Goal: Task Accomplishment & Management: Manage account settings

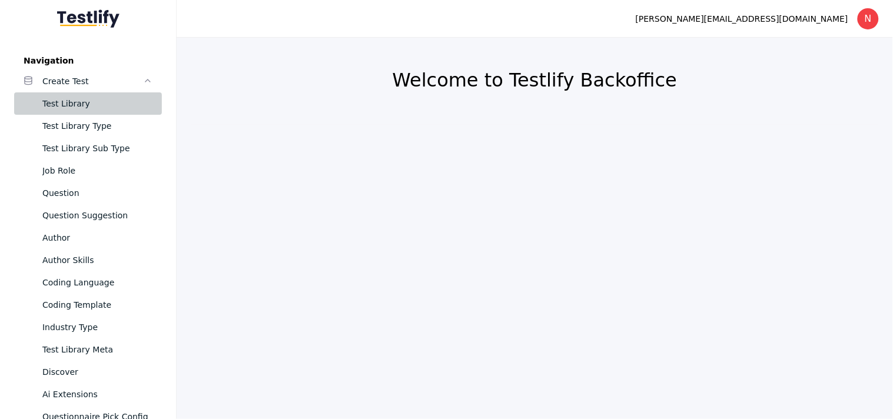
click at [61, 108] on div "Test Library" at bounding box center [97, 104] width 110 height 14
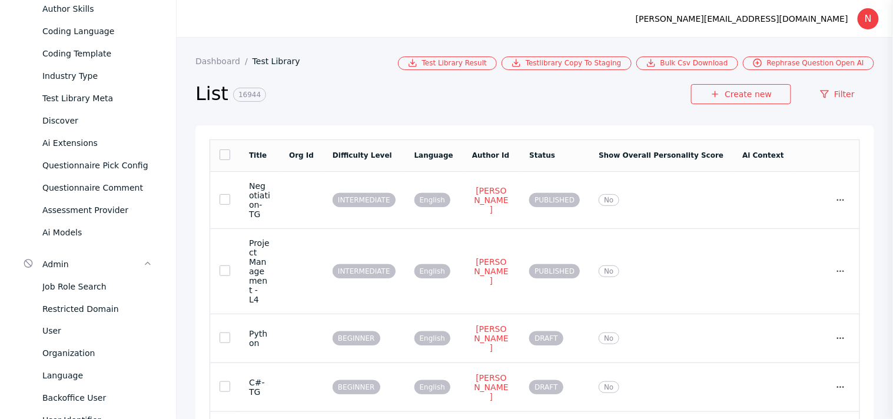
scroll to position [818, 0]
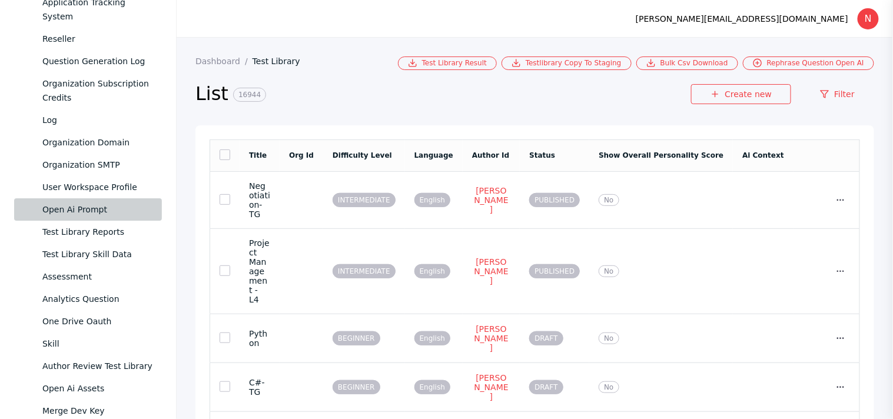
click at [67, 207] on div "Open Ai Prompt" at bounding box center [97, 210] width 110 height 14
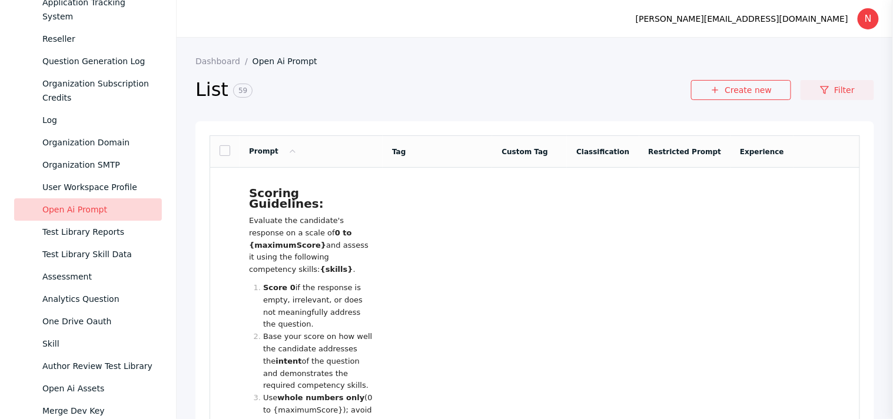
click at [836, 88] on link "Filter" at bounding box center [838, 90] width 74 height 20
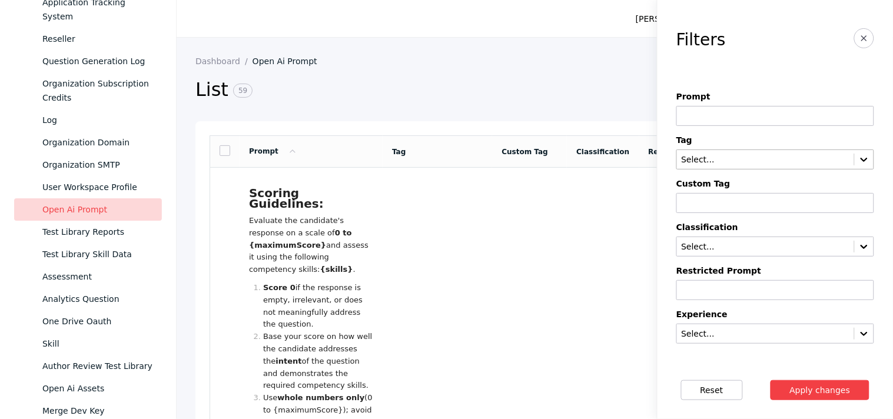
click at [768, 163] on input "text" at bounding box center [766, 159] width 170 height 9
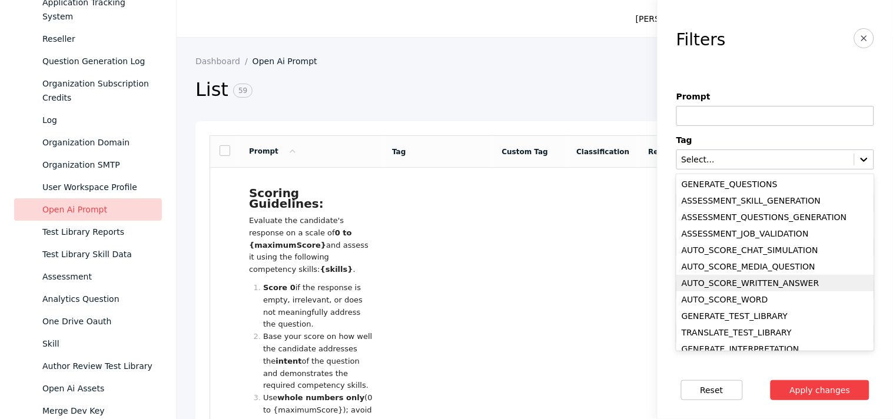
scroll to position [265, 0]
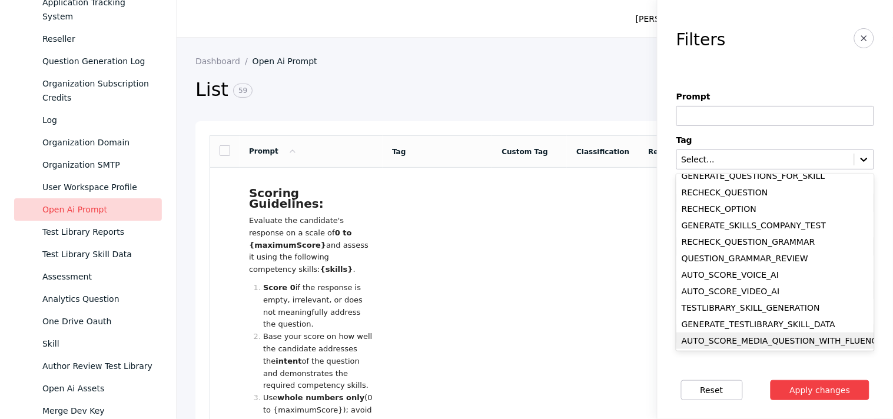
click at [750, 333] on div "AUTO_SCORE_MEDIA_QUESTION_WITH_FLUENCY" at bounding box center [776, 341] width 198 height 16
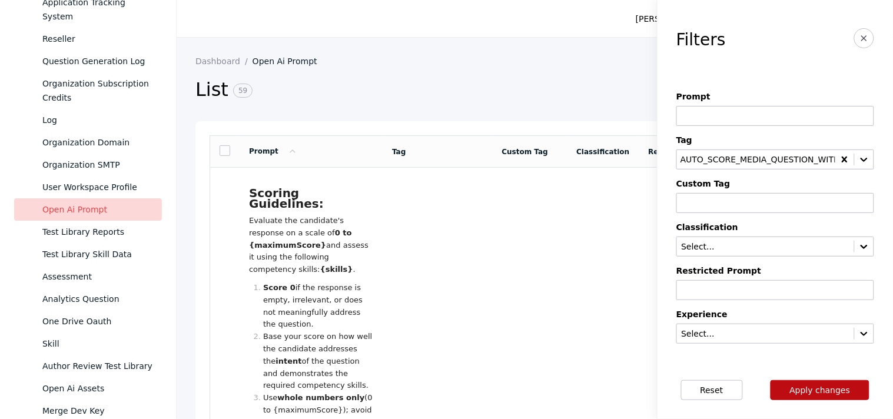
click at [791, 384] on button "Apply changes" at bounding box center [821, 390] width 100 height 20
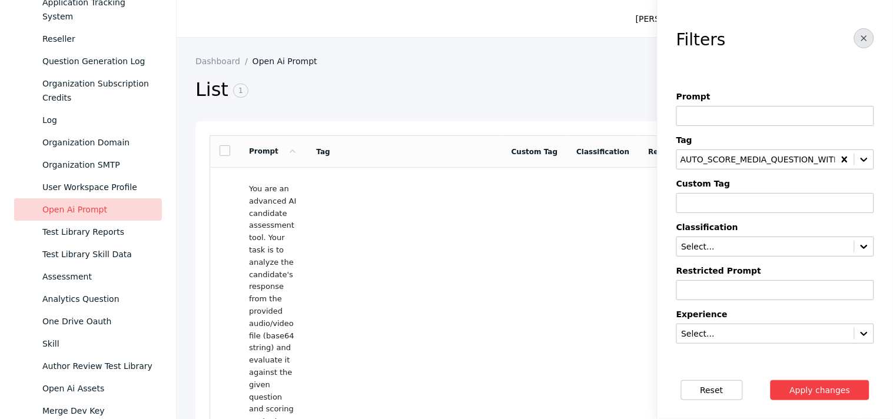
click at [862, 38] on line "button" at bounding box center [864, 38] width 5 height 5
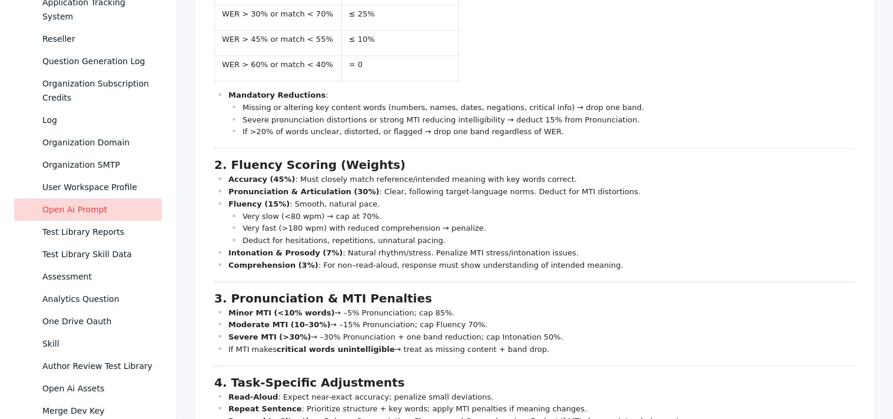
scroll to position [725, 0]
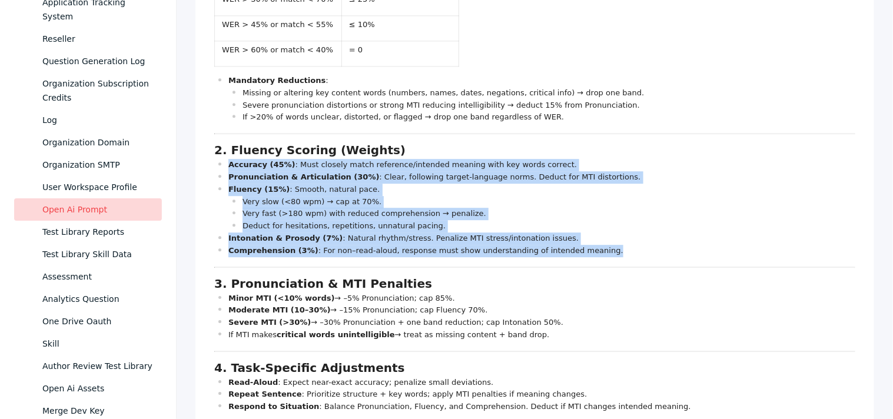
drag, startPoint x: 576, startPoint y: 237, endPoint x: 216, endPoint y: 155, distance: 369.7
click at [216, 159] on ul "Accuracy (45%) : Must closely match reference/intended meaning with key words c…" at bounding box center [534, 208] width 641 height 98
click at [522, 171] on p "Pronunciation & Articulation (30%) : Clear, following target-language norms. De…" at bounding box center [541, 177] width 627 height 12
drag, startPoint x: 303, startPoint y: 148, endPoint x: 226, endPoint y: 160, distance: 77.9
click at [226, 160] on ul "Accuracy (45%) : Must closely match reference/intended meaning with key words c…" at bounding box center [534, 208] width 641 height 98
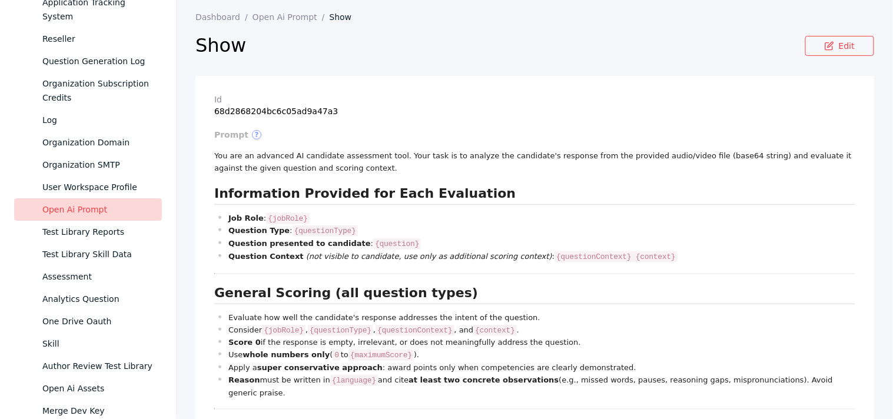
scroll to position [0, 0]
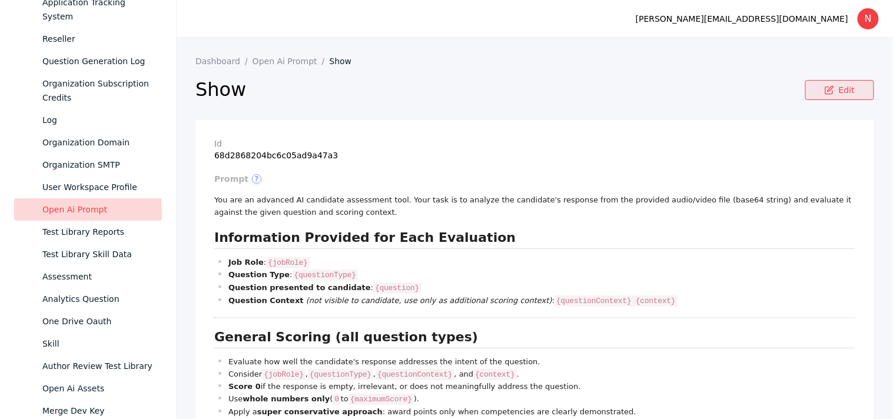
click at [838, 96] on link "Edit" at bounding box center [839, 90] width 69 height 20
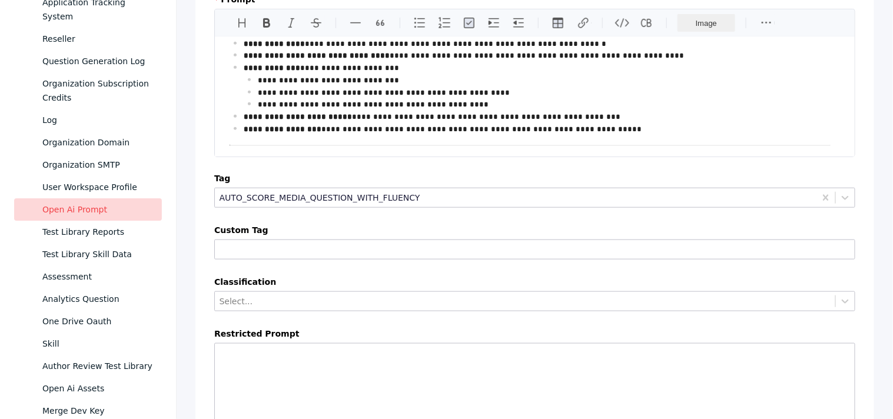
scroll to position [691, 0]
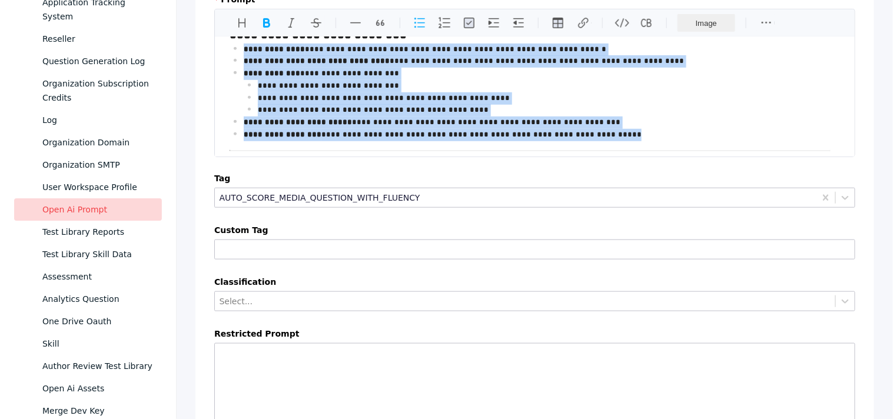
drag, startPoint x: 589, startPoint y: 138, endPoint x: 238, endPoint y: 51, distance: 362.0
click at [238, 51] on ul "**********" at bounding box center [530, 93] width 601 height 98
click at [298, 71] on p "**********" at bounding box center [532, 74] width 577 height 12
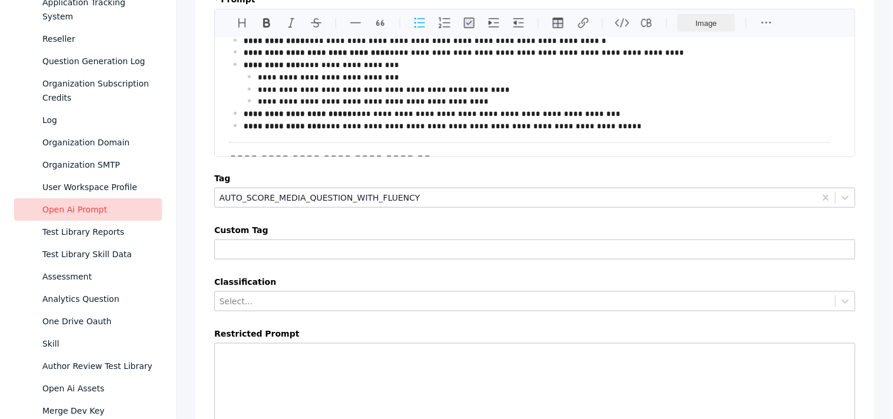
scroll to position [678, 0]
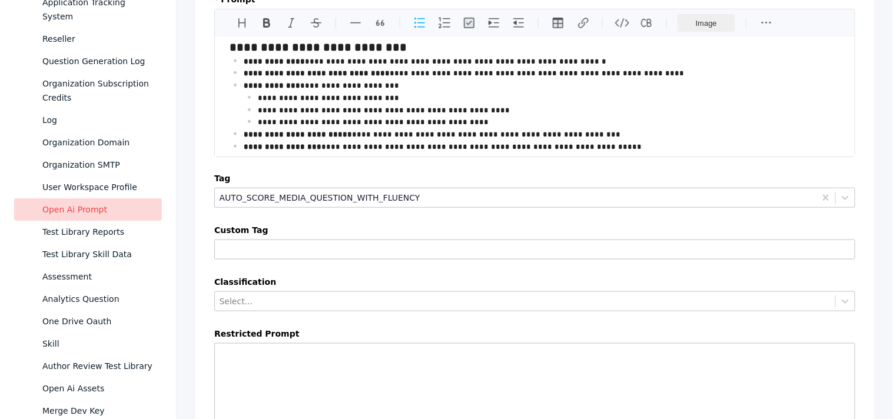
click at [569, 59] on p "**********" at bounding box center [532, 62] width 577 height 12
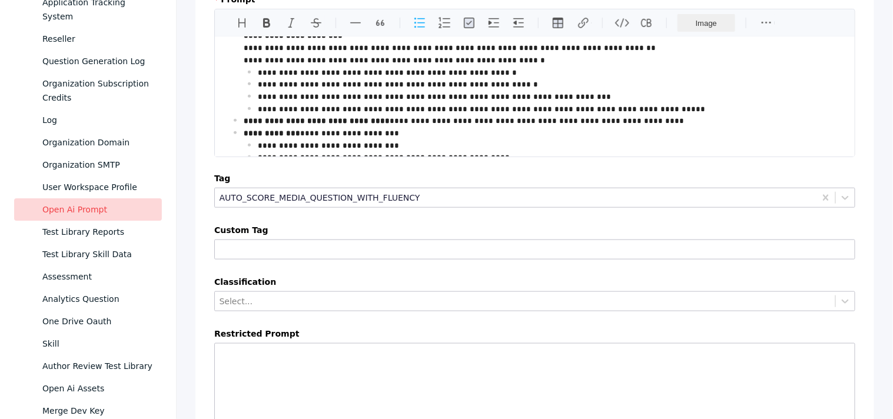
scroll to position [363, 0]
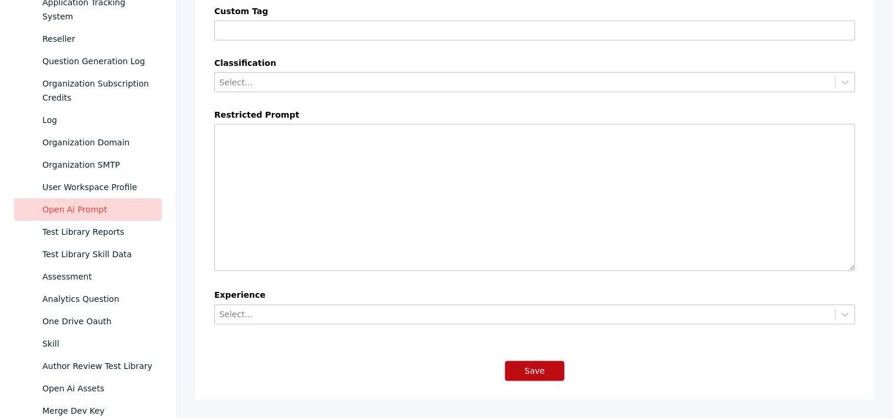
click at [538, 369] on button "Save" at bounding box center [534, 372] width 59 height 20
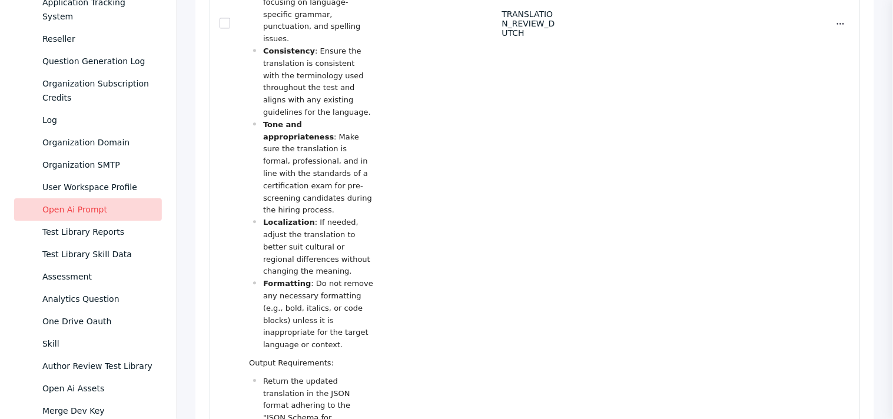
scroll to position [2985, 0]
